Goal: Find specific page/section: Find specific page/section

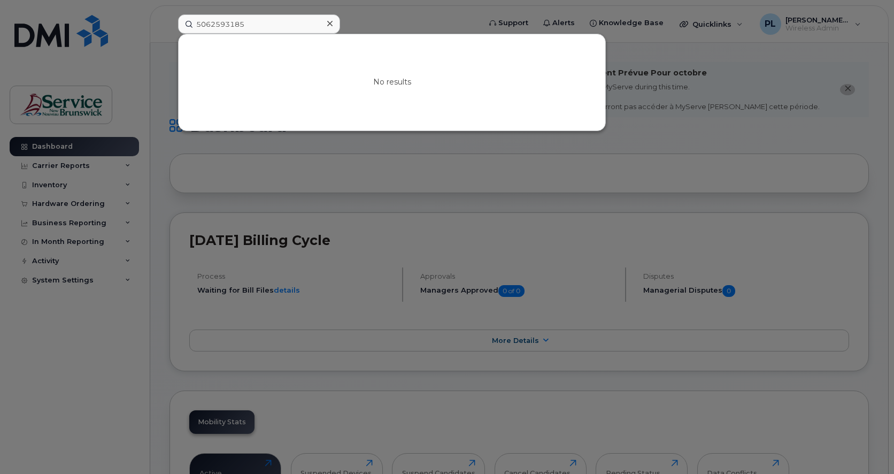
click at [219, 25] on input "5062593185" at bounding box center [259, 23] width 162 height 19
drag, startPoint x: 0, startPoint y: 0, endPoint x: 218, endPoint y: 25, distance: 219.6
click at [218, 25] on input "5062593185" at bounding box center [259, 23] width 162 height 19
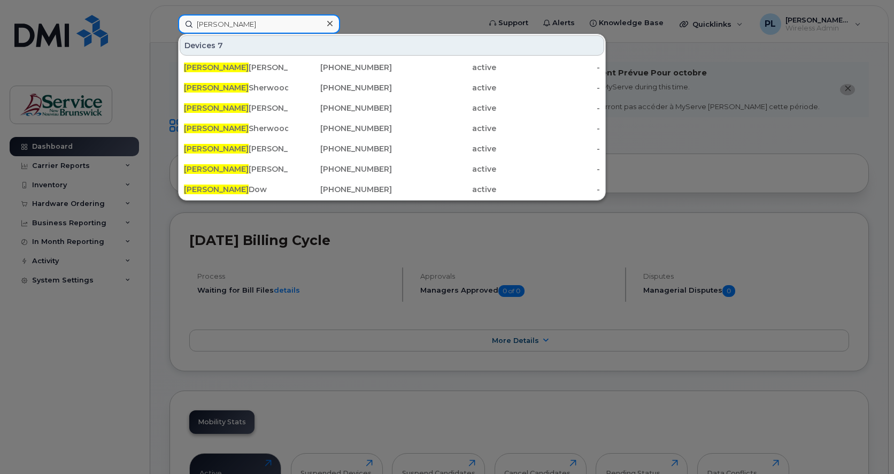
click at [266, 24] on input "[PERSON_NAME]" at bounding box center [259, 23] width 162 height 19
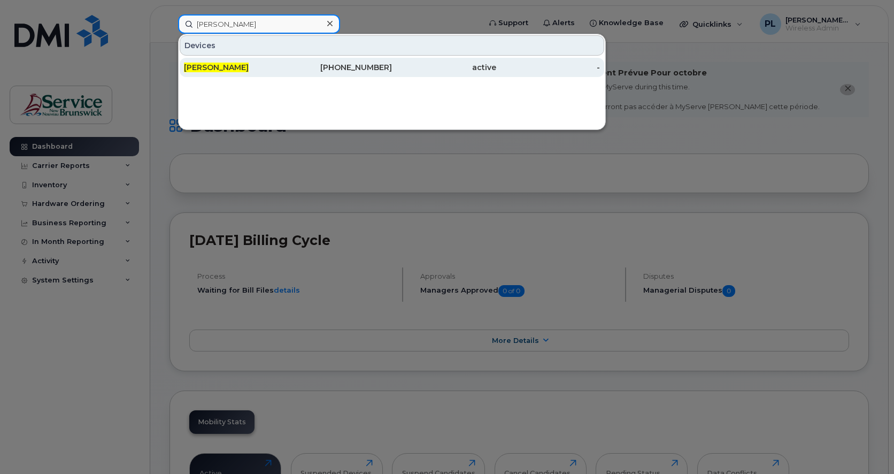
type input "[PERSON_NAME]"
click at [268, 71] on div "[PERSON_NAME]" at bounding box center [236, 67] width 104 height 11
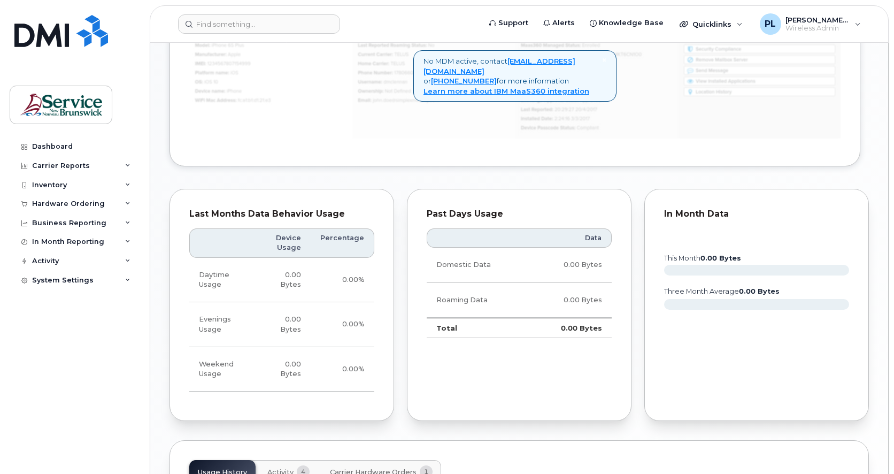
scroll to position [844, 0]
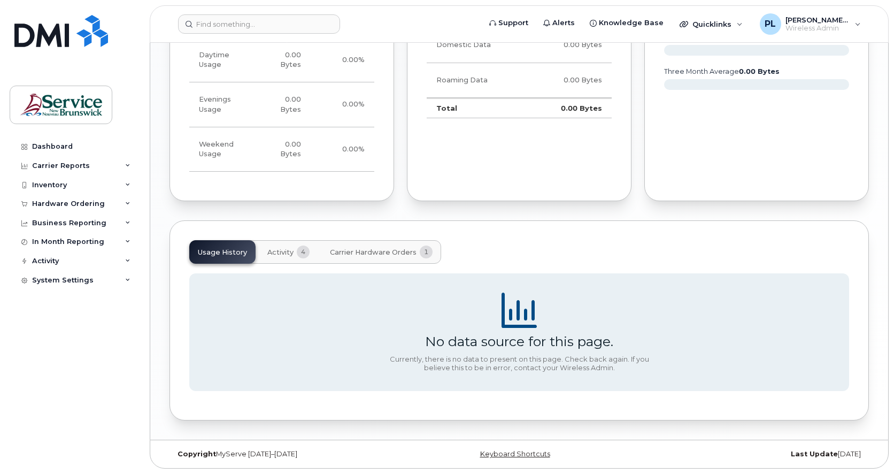
click at [122, 379] on div "Dashboard Carrier Reports Monthly Billing Data Daily Data Pooling Data Behavior…" at bounding box center [76, 297] width 132 height 321
click at [113, 428] on div "Dashboard Carrier Reports Monthly Billing Data Daily Data Pooling Data Behavior…" at bounding box center [76, 297] width 132 height 321
